Goal: Navigation & Orientation: Go to known website

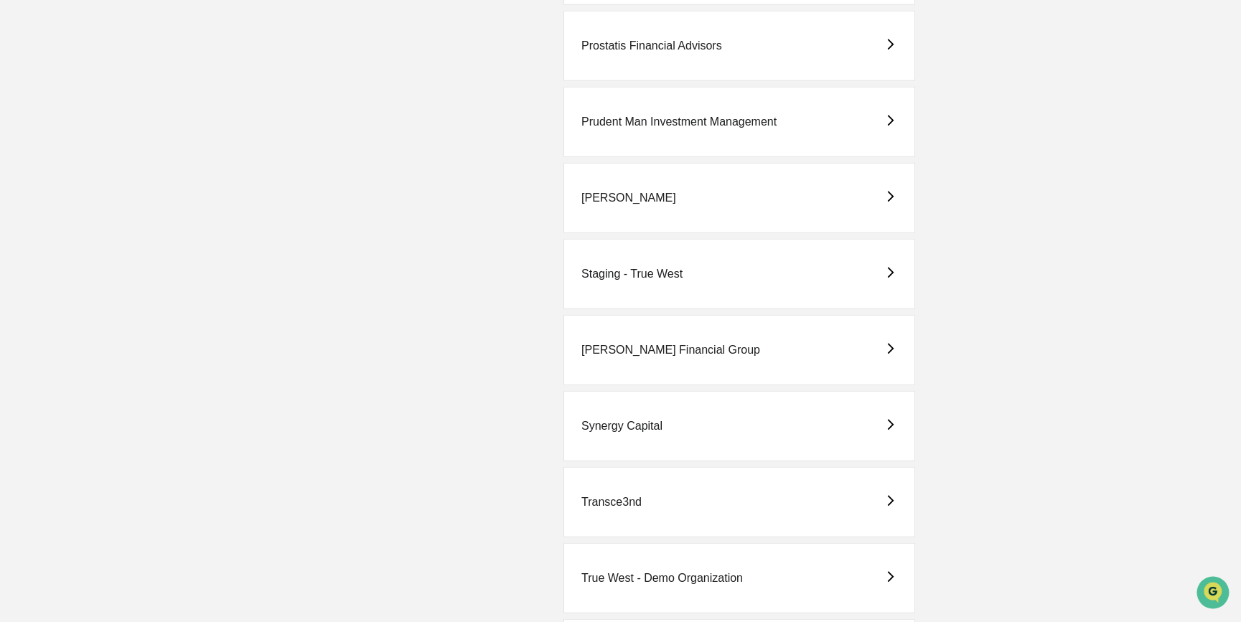
scroll to position [3191, 0]
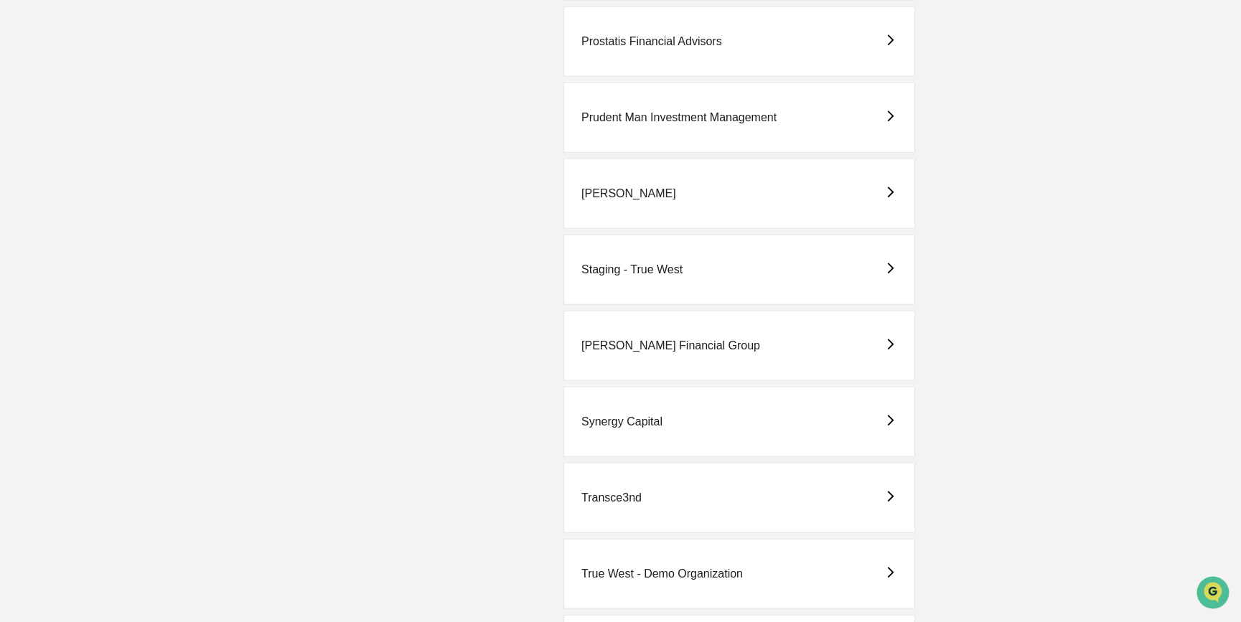
click at [773, 496] on div "Transce3nd" at bounding box center [740, 498] width 352 height 70
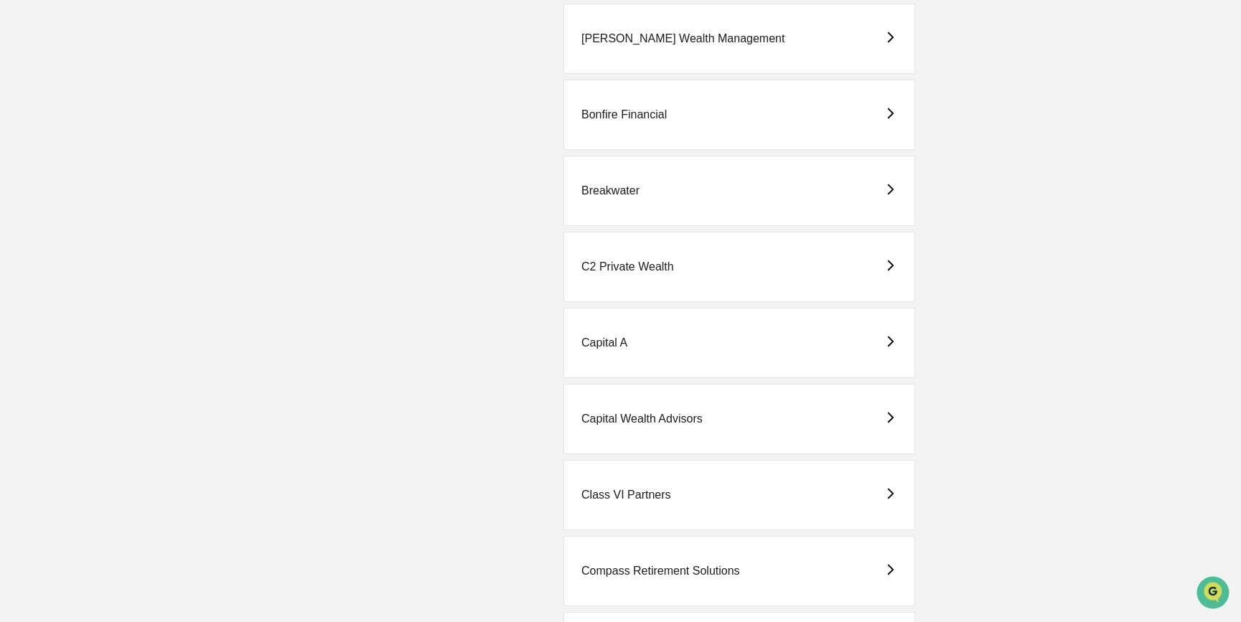
scroll to position [714, 0]
